Goal: Task Accomplishment & Management: Use online tool/utility

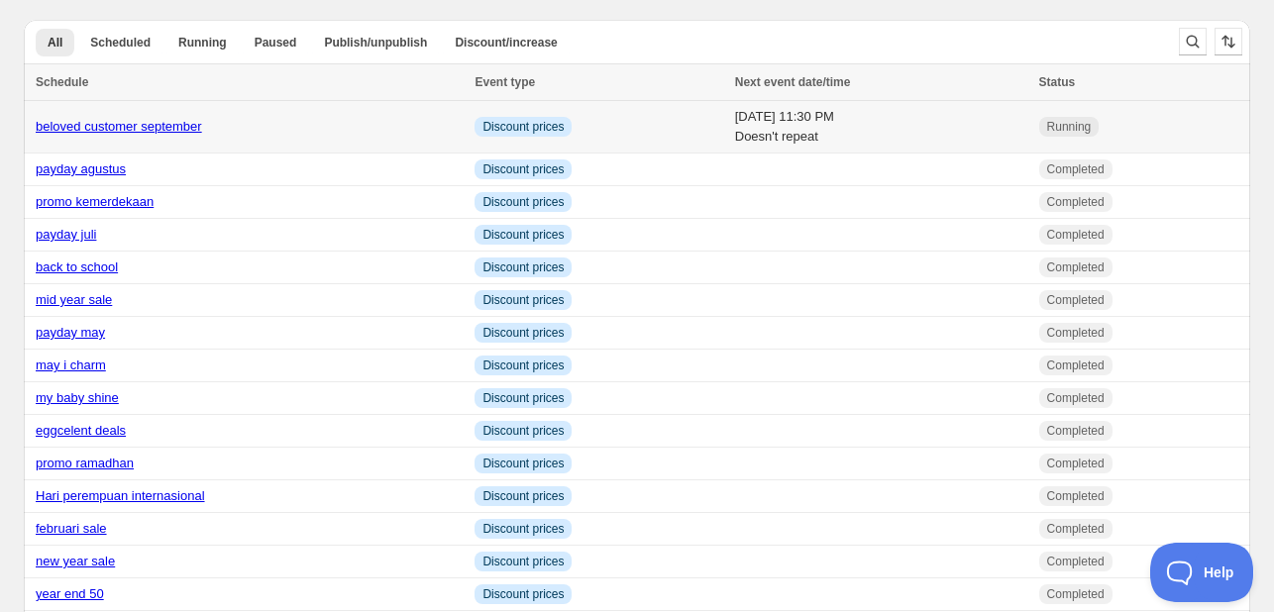
click at [381, 120] on div "beloved customer september" at bounding box center [249, 127] width 427 height 20
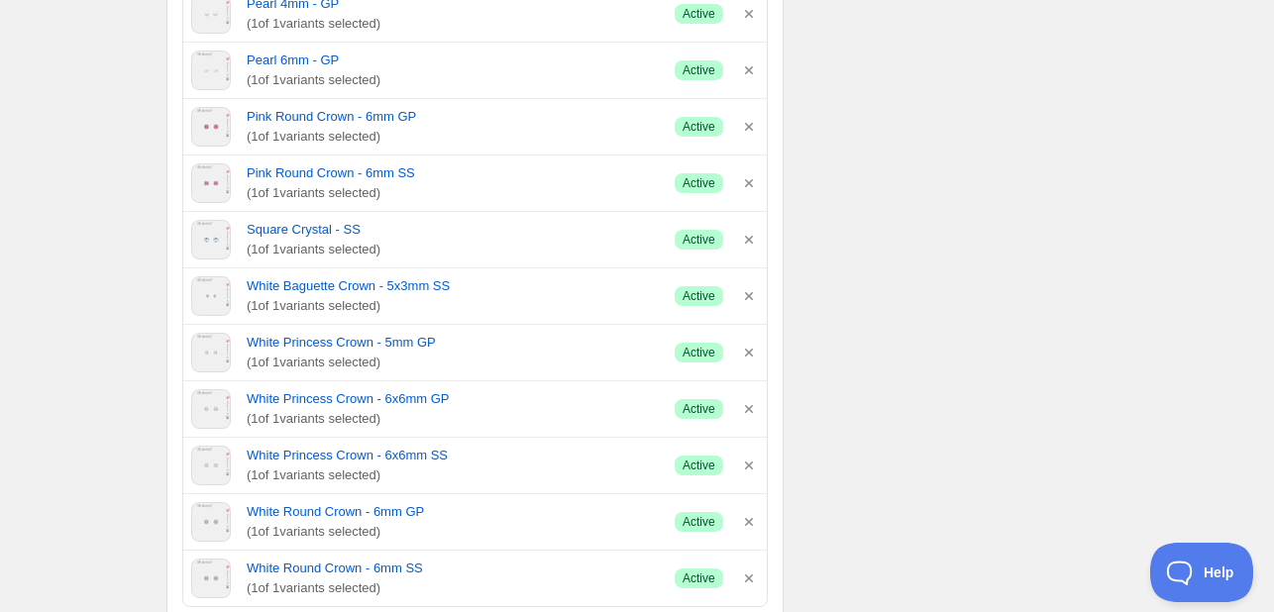
scroll to position [2676, 0]
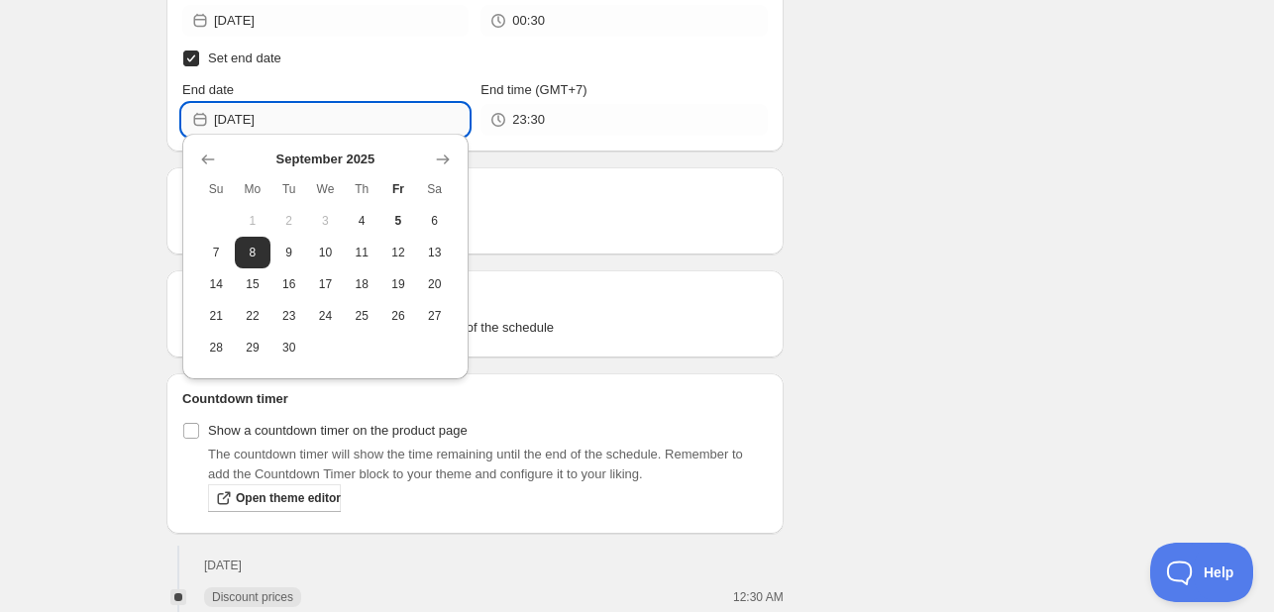
click at [350, 104] on input "2025-09-08" at bounding box center [341, 120] width 255 height 32
click at [428, 255] on span "13" at bounding box center [434, 253] width 21 height 16
type input "2025-09-13"
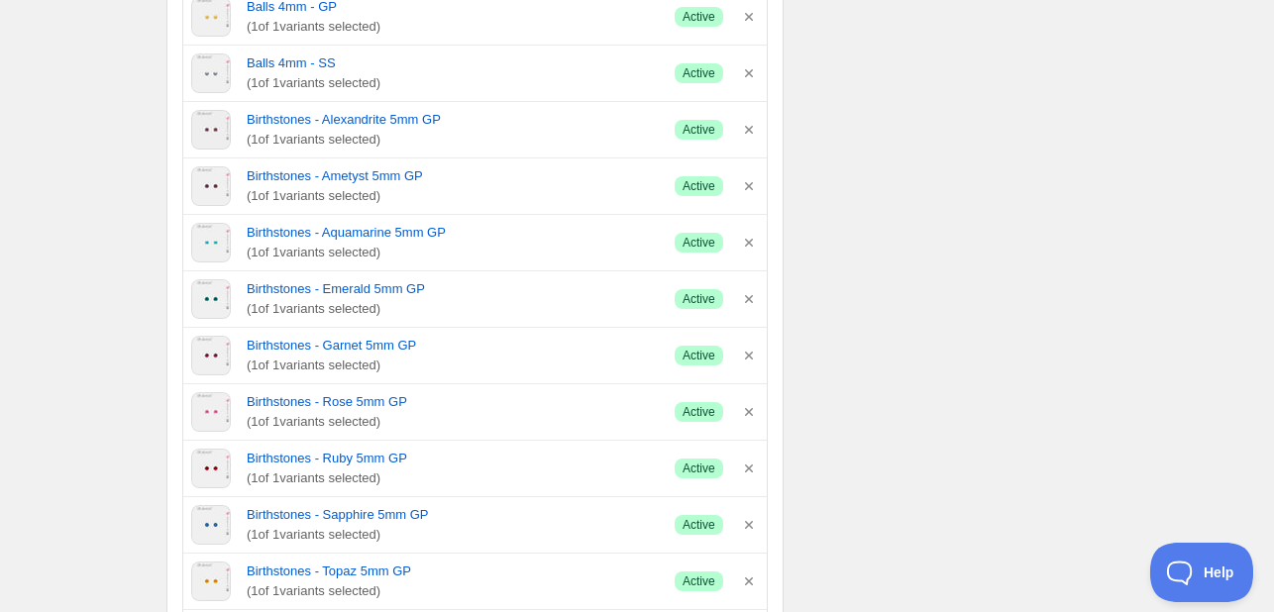
scroll to position [351, 0]
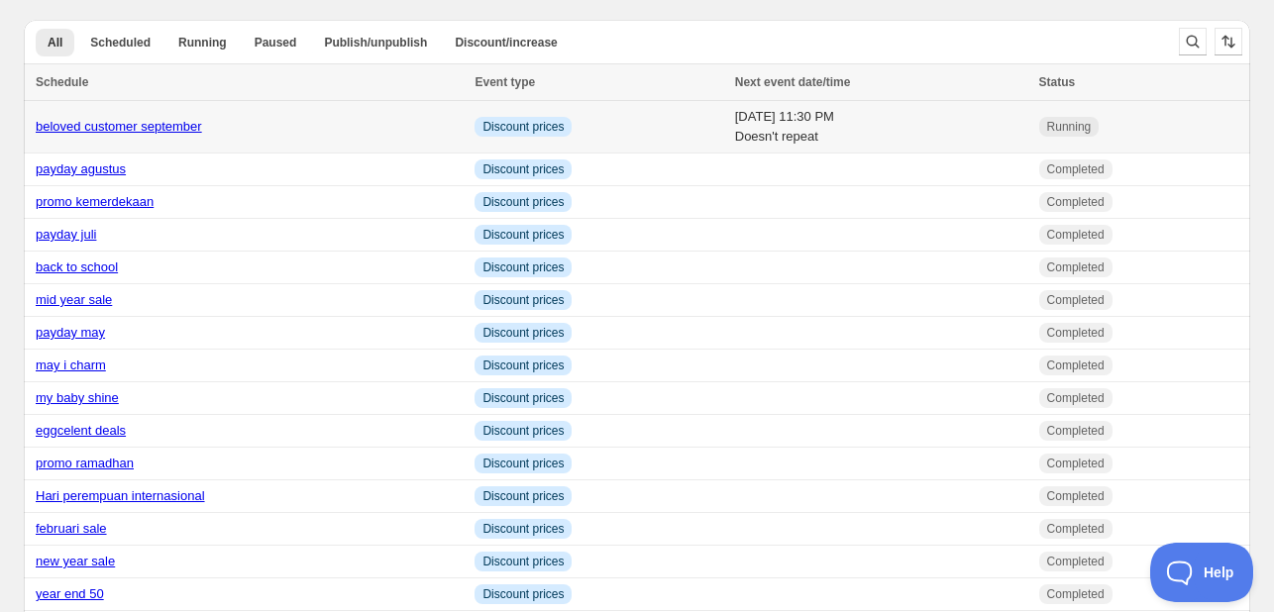
click at [163, 124] on link "beloved customer september" at bounding box center [119, 126] width 166 height 15
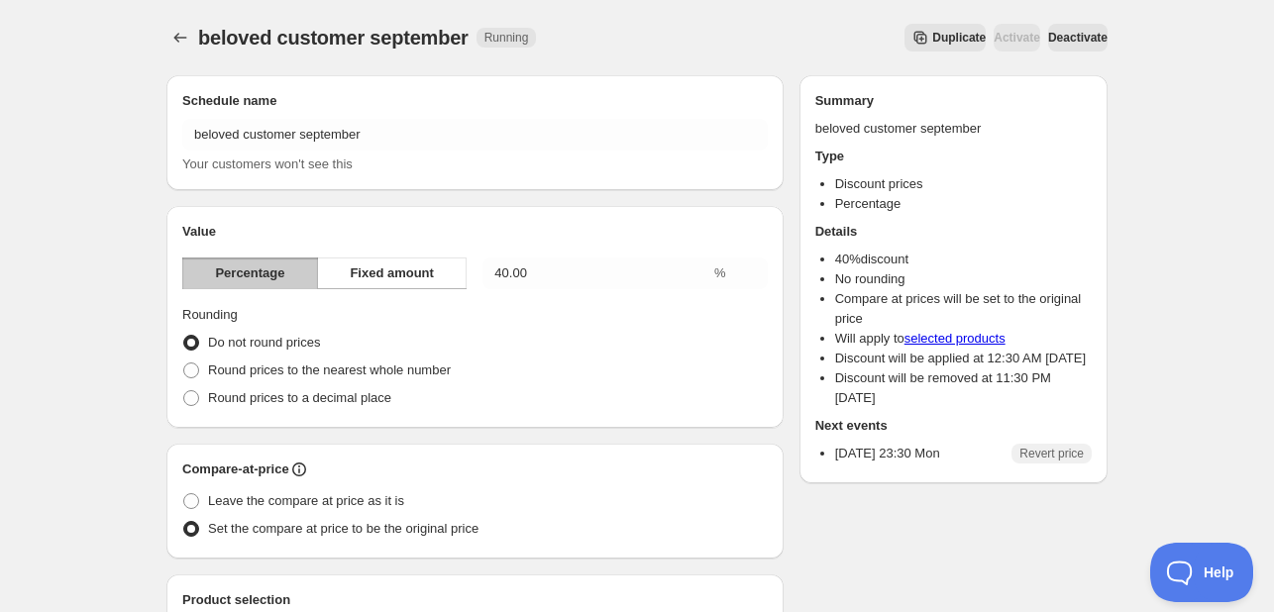
click at [933, 41] on span "Duplicate" at bounding box center [960, 38] width 54 height 16
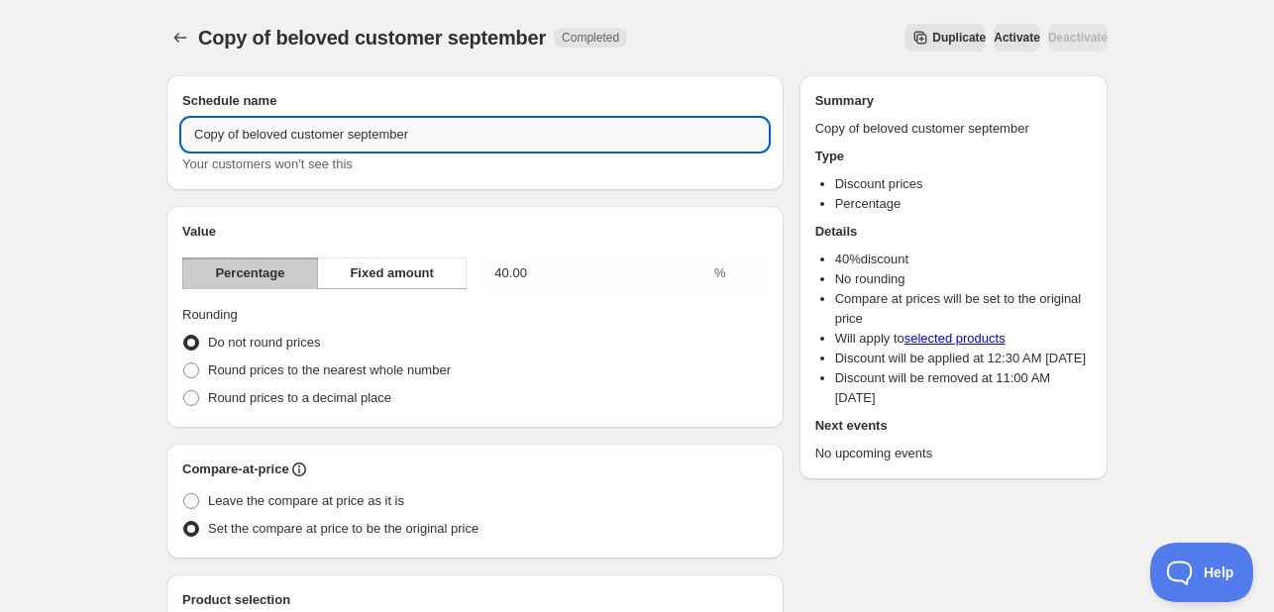
click at [241, 132] on input "Copy of beloved customer september" at bounding box center [475, 135] width 586 height 32
drag, startPoint x: 241, startPoint y: 132, endPoint x: 151, endPoint y: 139, distance: 90.4
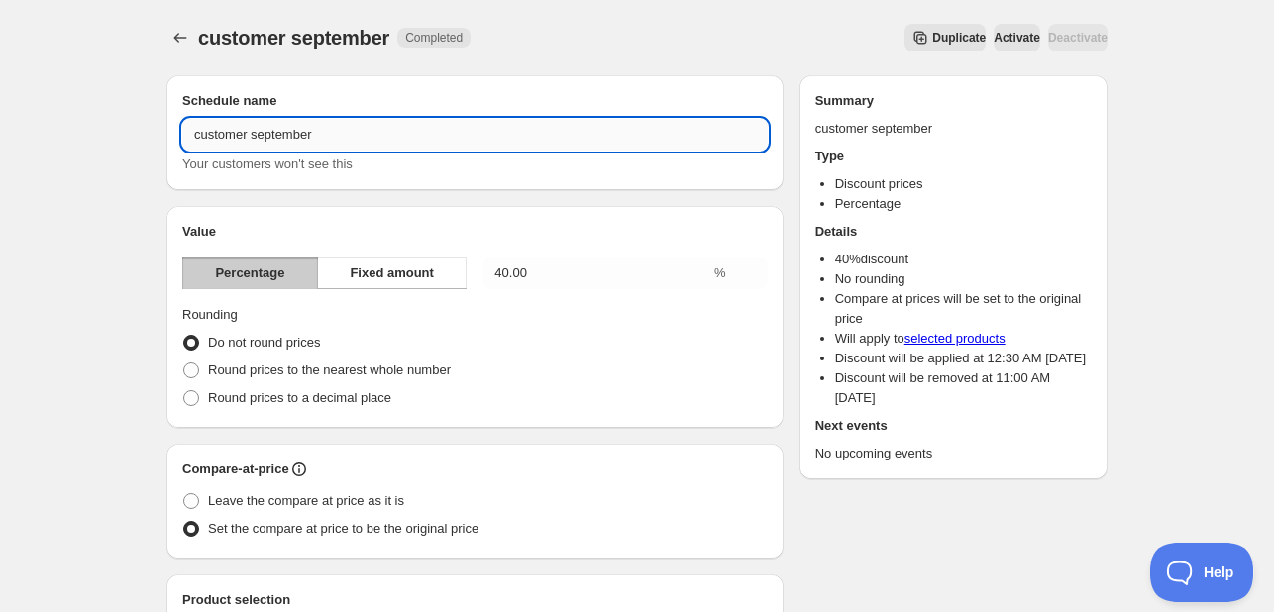
click at [384, 140] on input "customer september" at bounding box center [475, 135] width 586 height 32
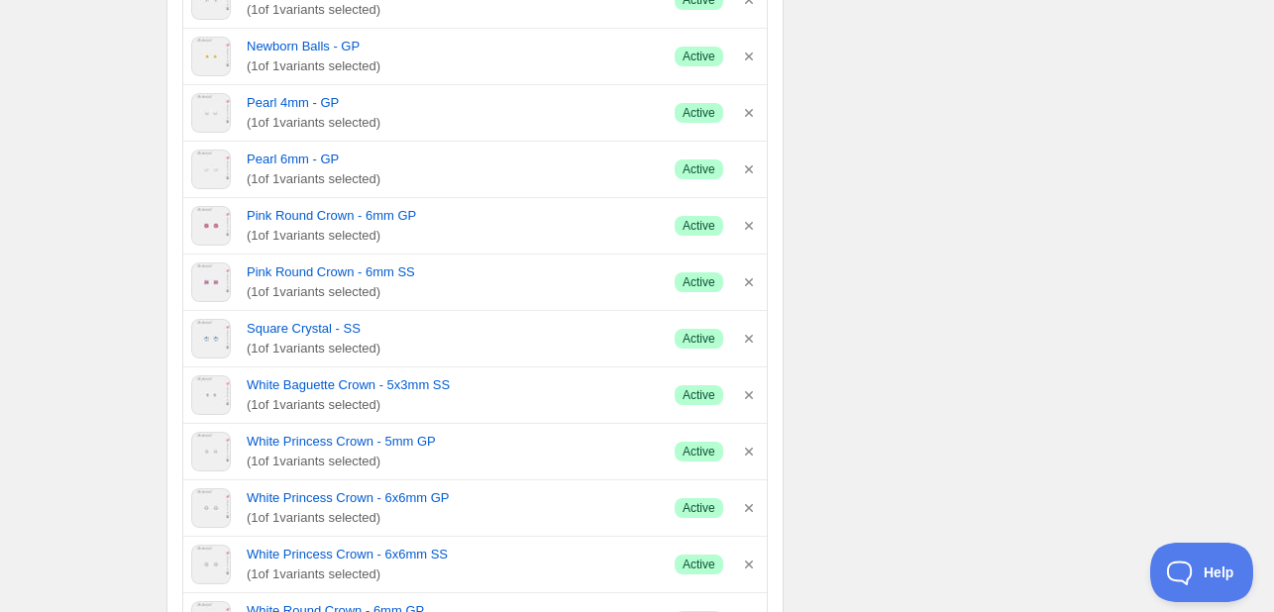
scroll to position [2378, 0]
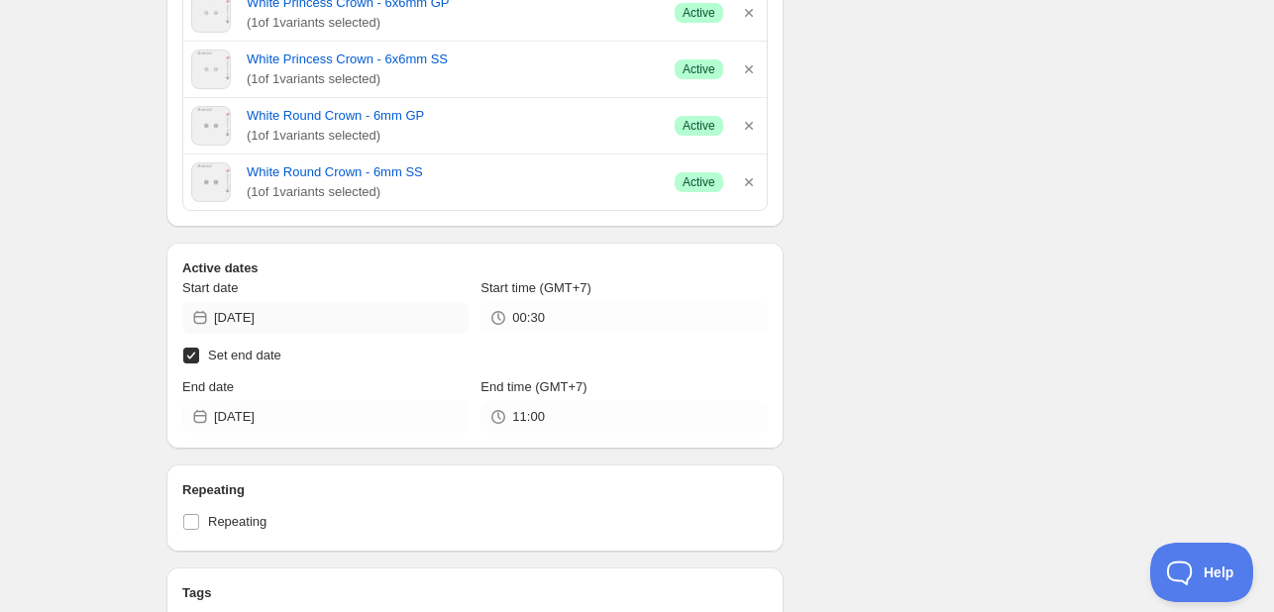
type input "customer september extended"
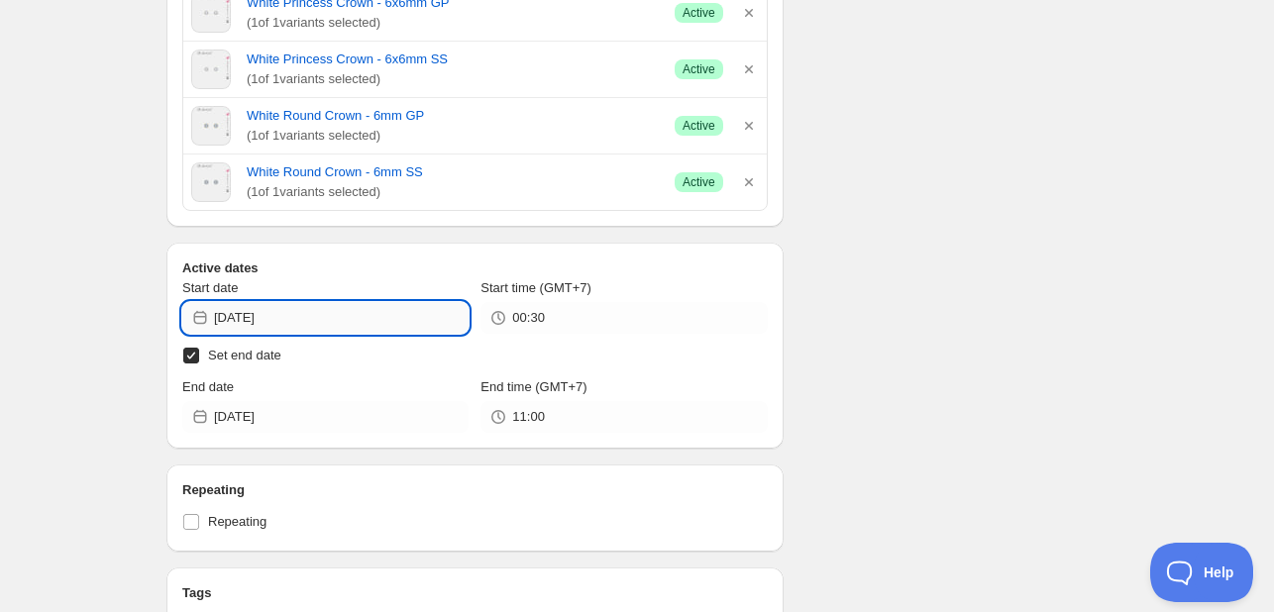
click at [271, 311] on input "[DATE]" at bounding box center [341, 318] width 255 height 32
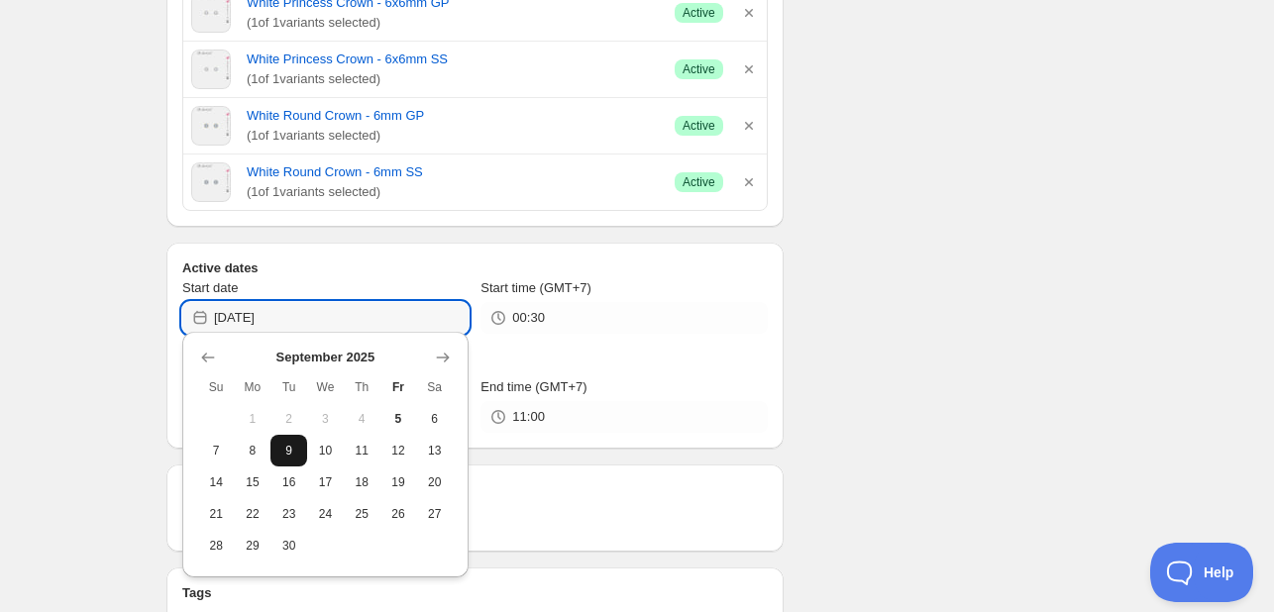
click at [281, 452] on span "9" at bounding box center [288, 451] width 21 height 16
type input "[DATE]"
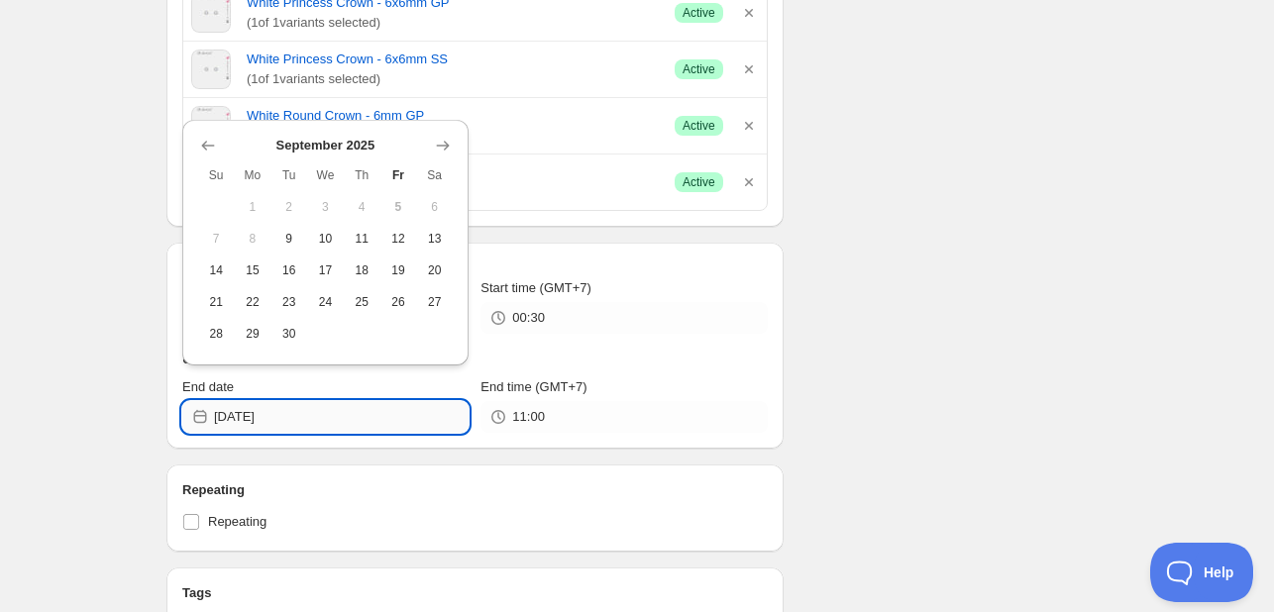
click at [355, 421] on input "[DATE]" at bounding box center [341, 417] width 255 height 32
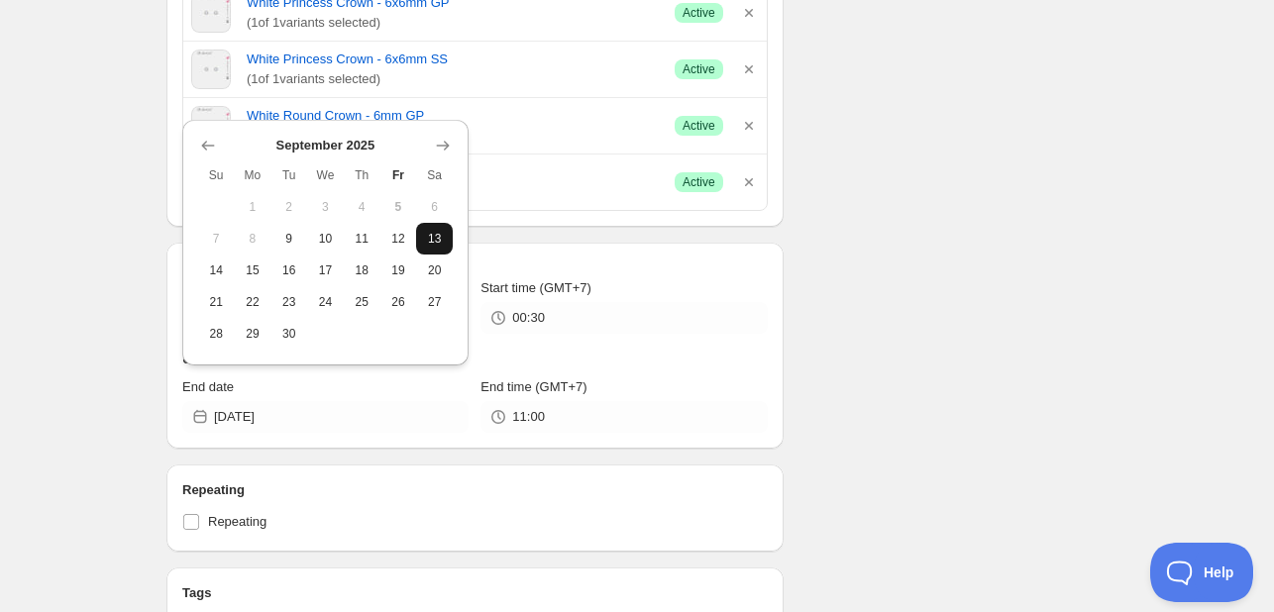
click at [443, 245] on span "13" at bounding box center [434, 239] width 21 height 16
type input "[DATE]"
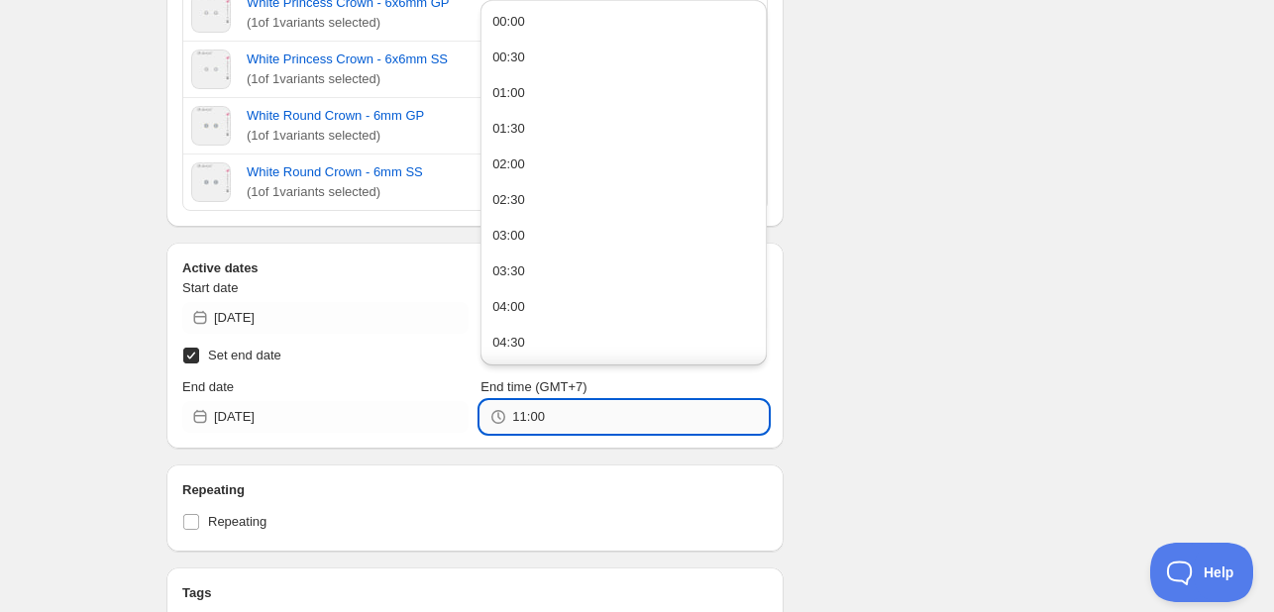
click at [549, 413] on input "11:00" at bounding box center [639, 417] width 255 height 32
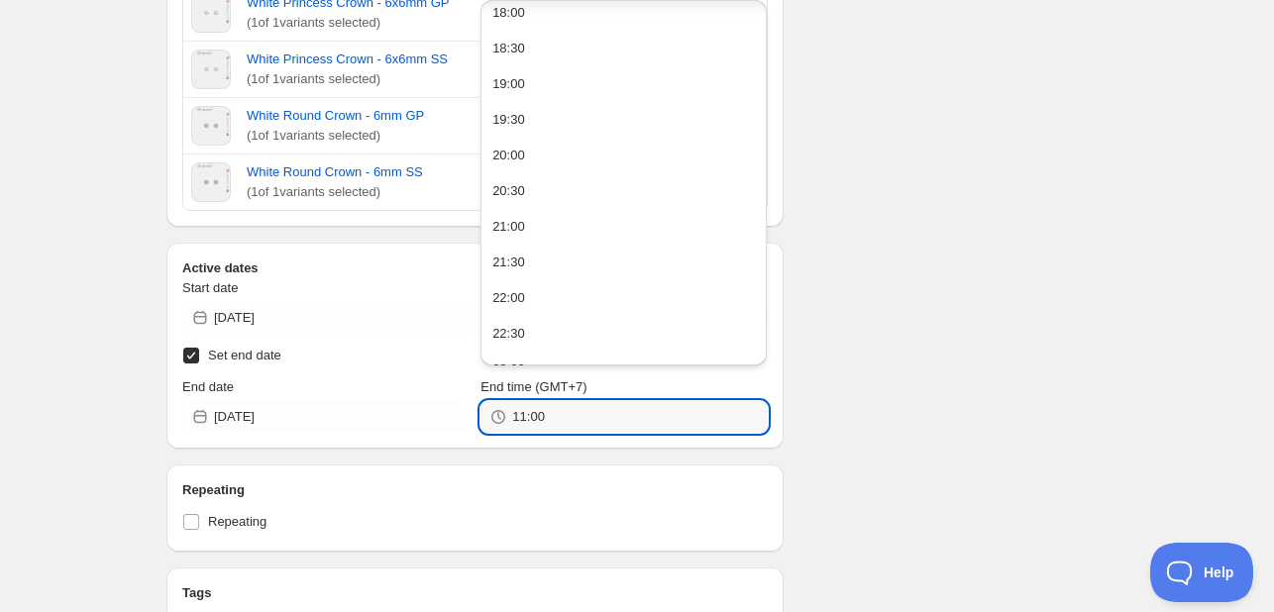
scroll to position [1354, 0]
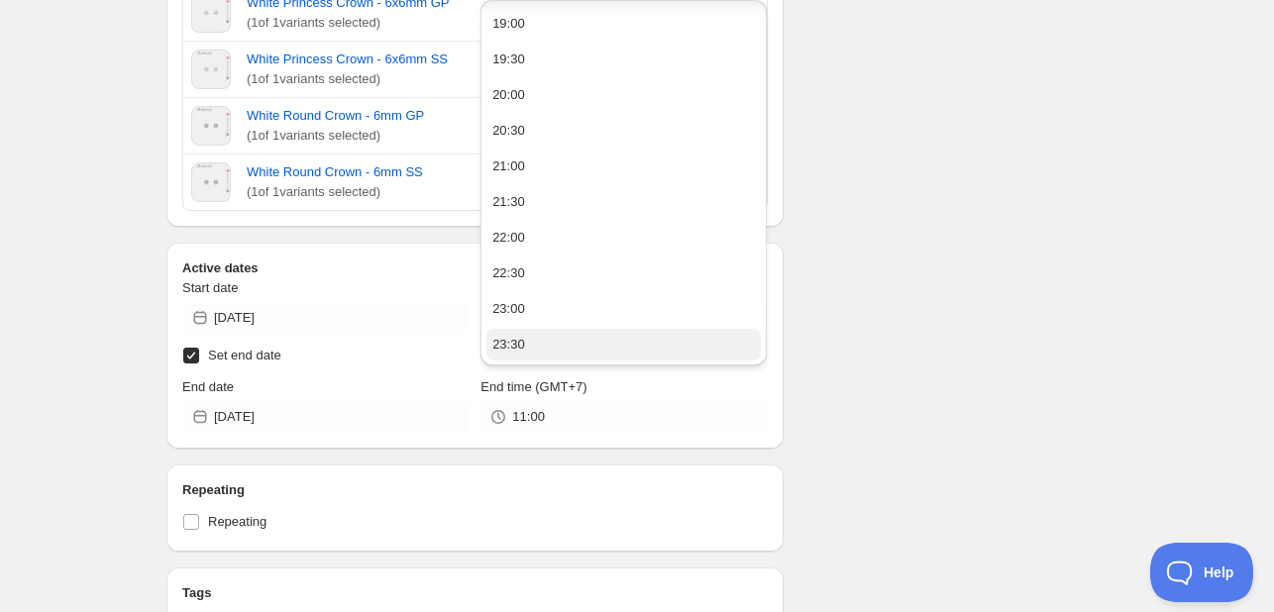
click at [575, 342] on button "23:30" at bounding box center [624, 345] width 275 height 32
type input "23:30"
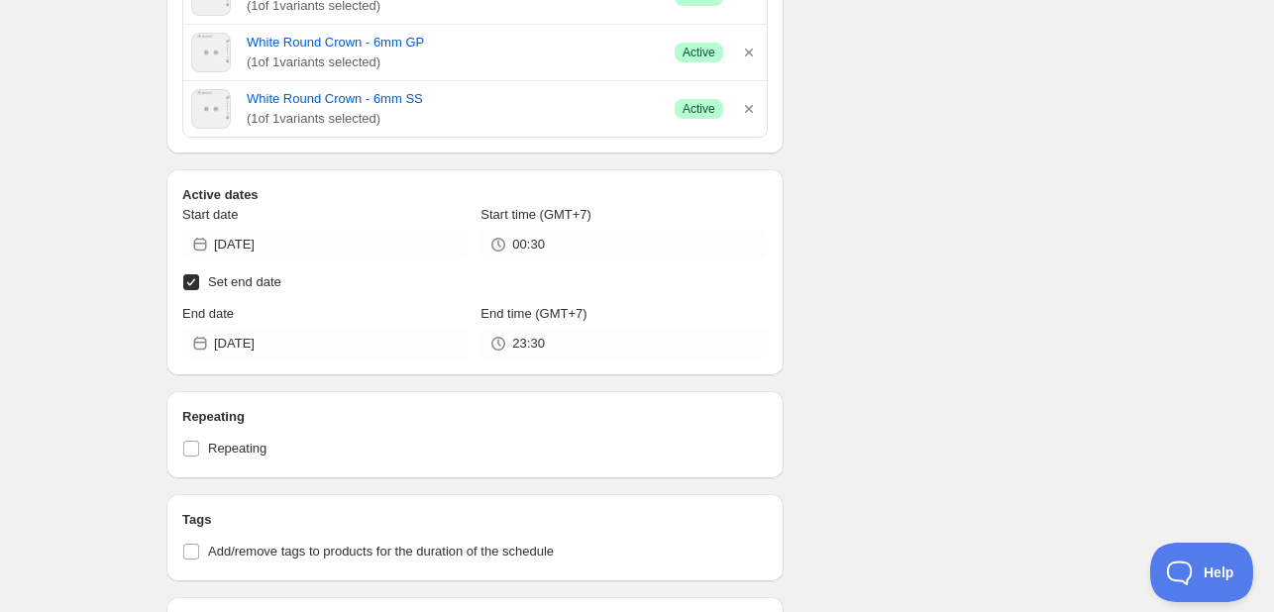
scroll to position [2477, 0]
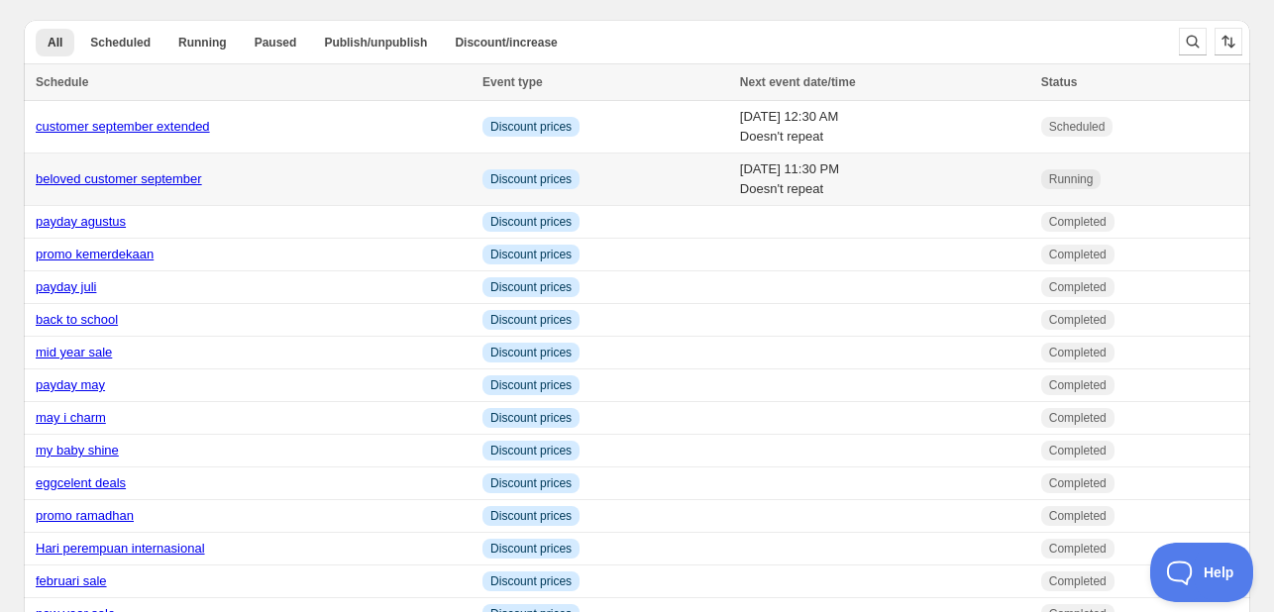
click at [252, 183] on div "beloved customer september" at bounding box center [253, 179] width 435 height 20
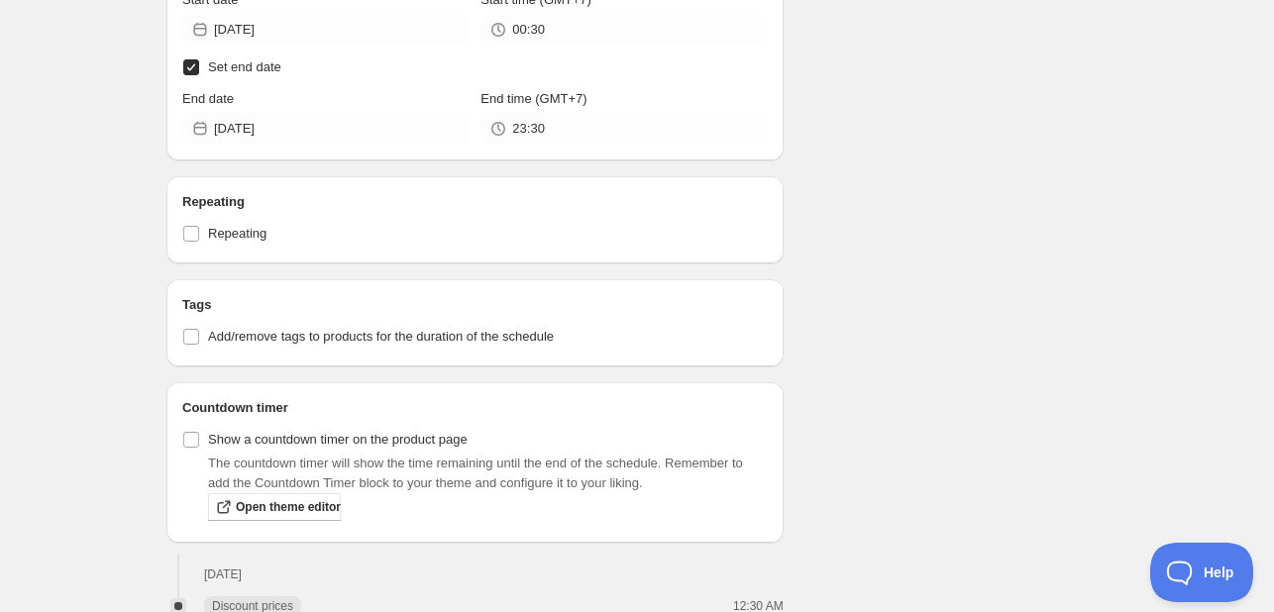
scroll to position [2551, 0]
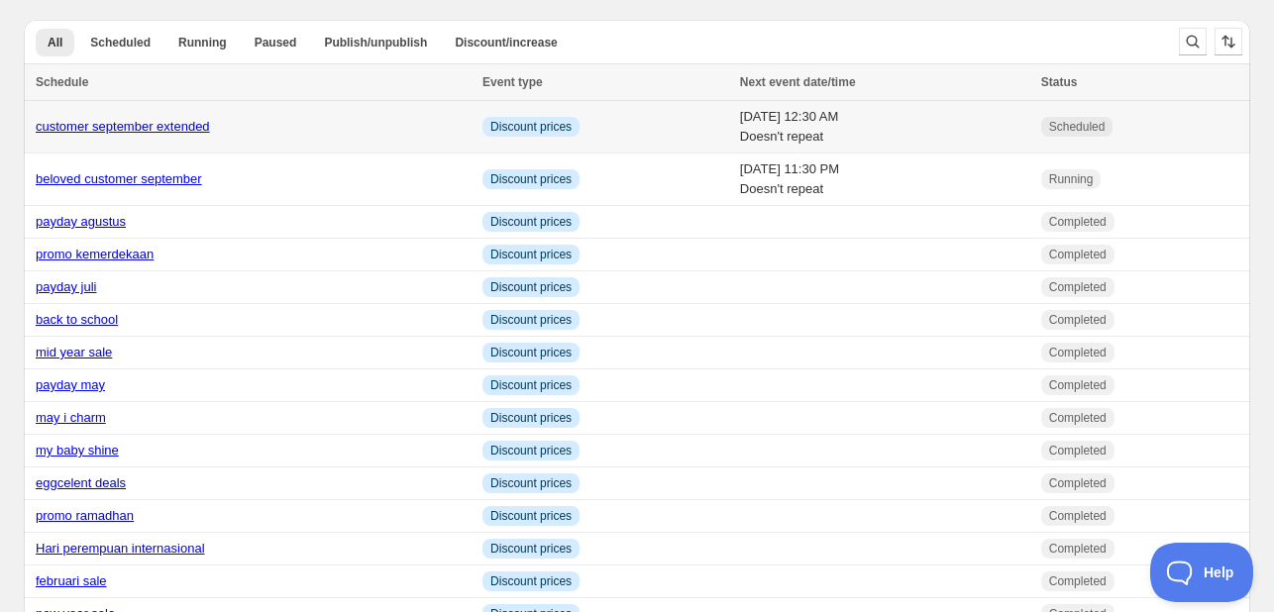
click at [396, 132] on div "customer september extended" at bounding box center [253, 127] width 435 height 20
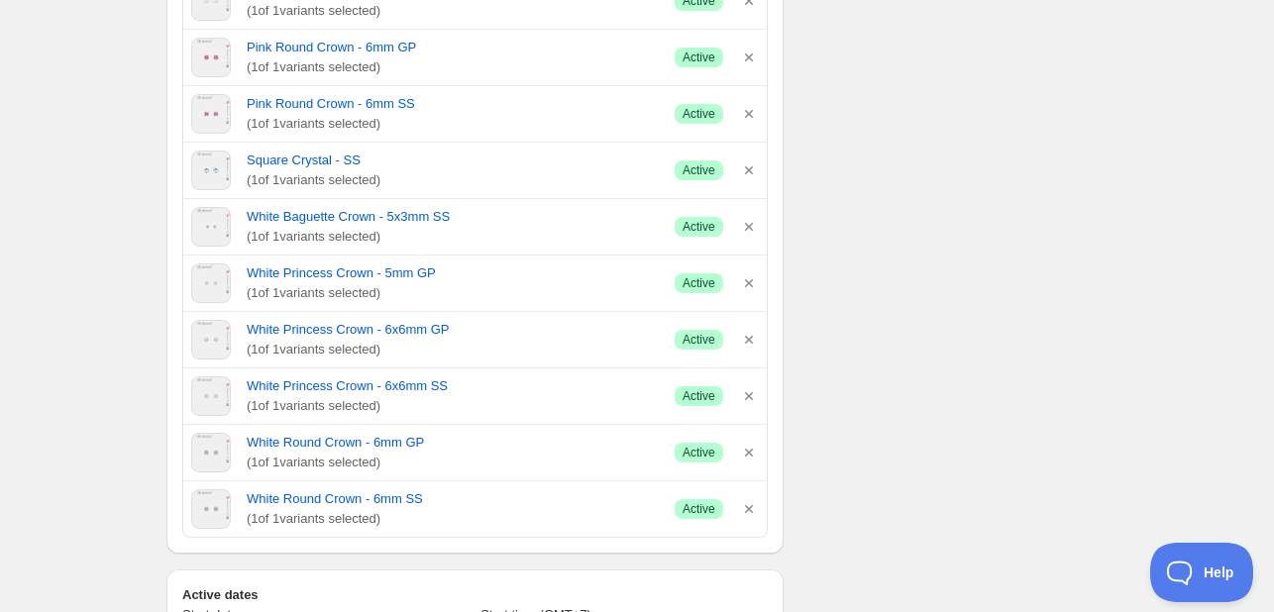
scroll to position [1584, 0]
